Goal: Navigation & Orientation: Find specific page/section

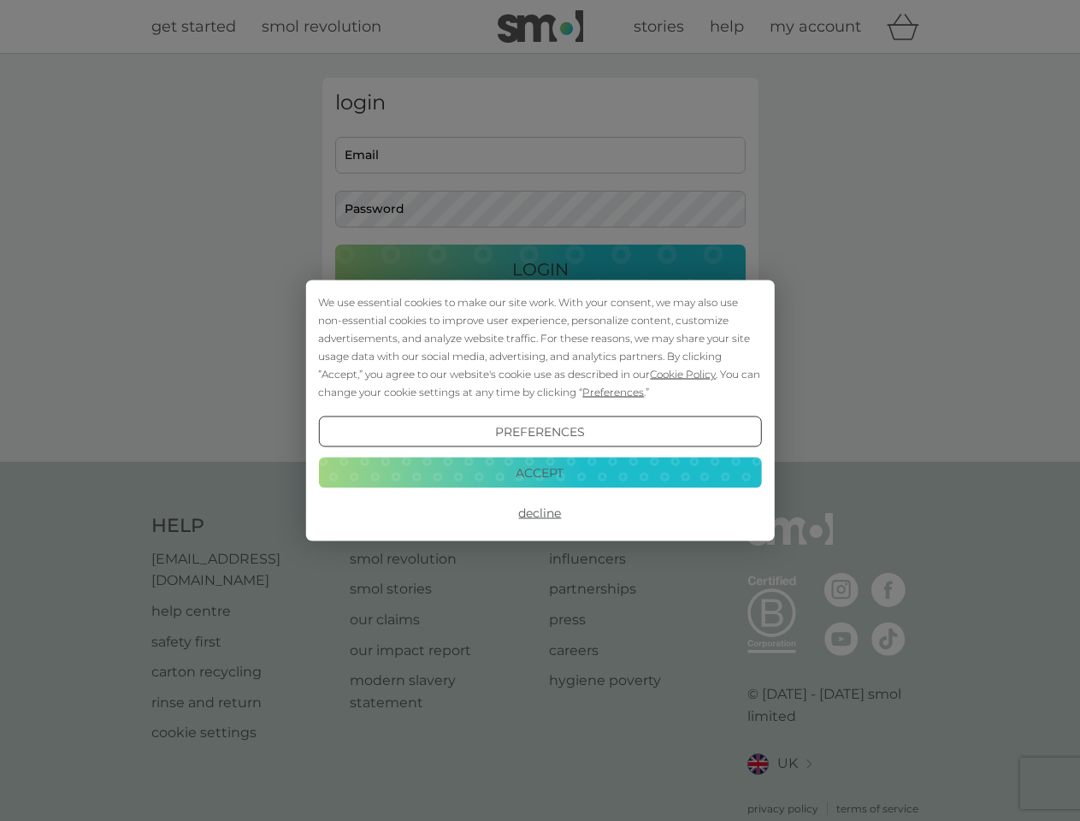
click at [683, 374] on span "Cookie Policy" at bounding box center [683, 374] width 66 height 13
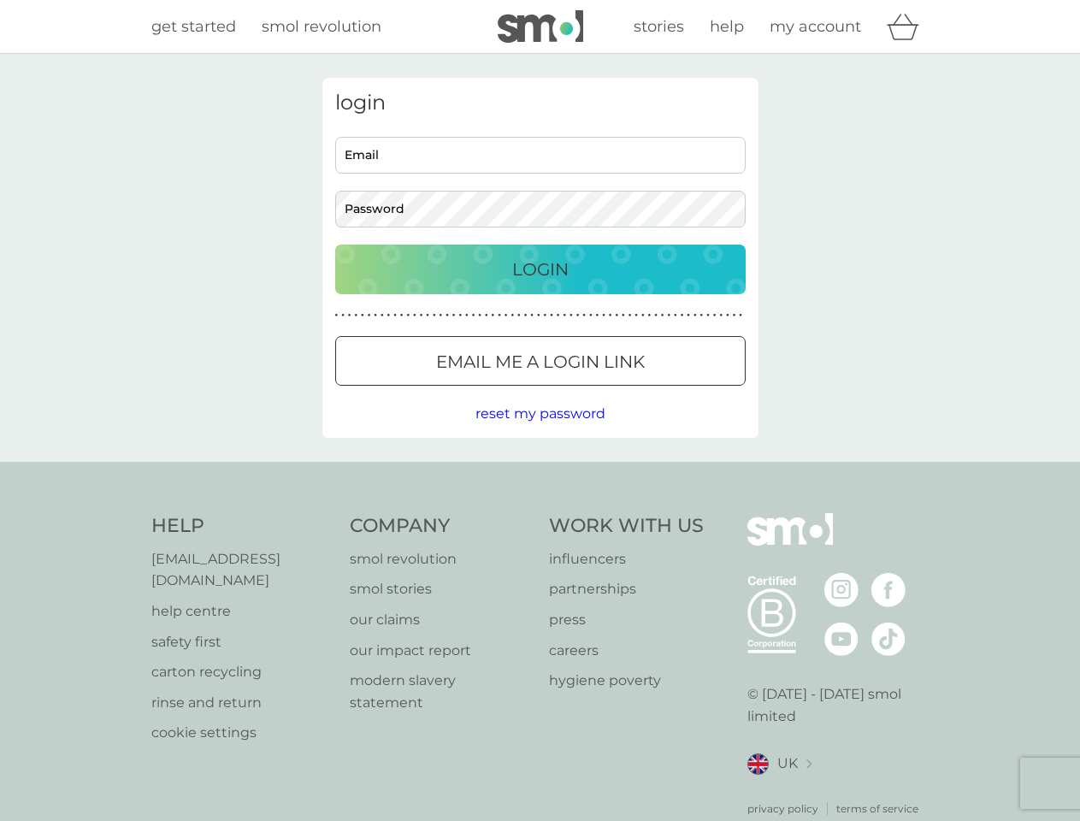
click at [612, 392] on div "login Email Password Login ● ● ● ● ● ● ● ● ● ● ● ● ● ● ● ● ● ● ● ● ● ● ● ● ● ● …" at bounding box center [540, 258] width 436 height 360
click at [540, 432] on div "login Email Password Login ● ● ● ● ● ● ● ● ● ● ● ● ● ● ● ● ● ● ● ● ● ● ● ● ● ● …" at bounding box center [540, 258] width 436 height 360
click at [540, 513] on div "Help [EMAIL_ADDRESS][DOMAIN_NAME] help centre safety first carton recycling rin…" at bounding box center [540, 665] width 778 height 304
click at [540, 472] on div "Help [EMAIL_ADDRESS][DOMAIN_NAME] help centre safety first carton recycling rin…" at bounding box center [540, 665] width 1080 height 406
